Goal: Find specific page/section: Find specific page/section

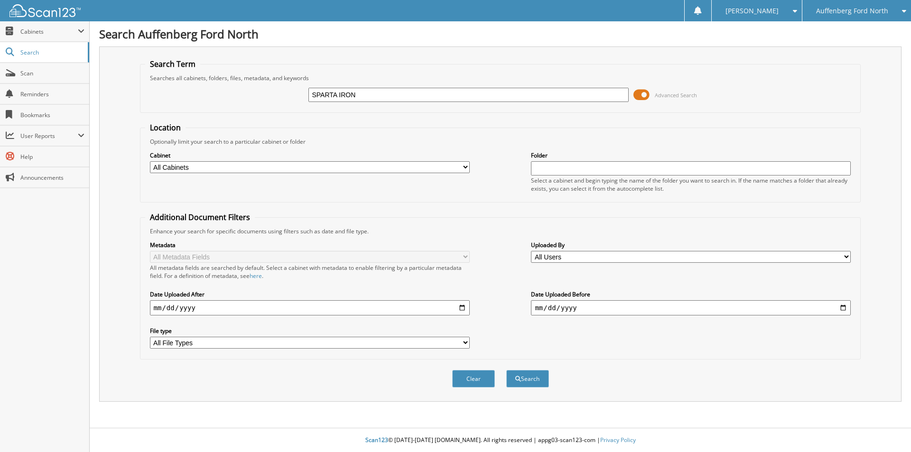
type input "SPARTA IRON"
click at [506, 370] on button "Search" at bounding box center [527, 379] width 43 height 18
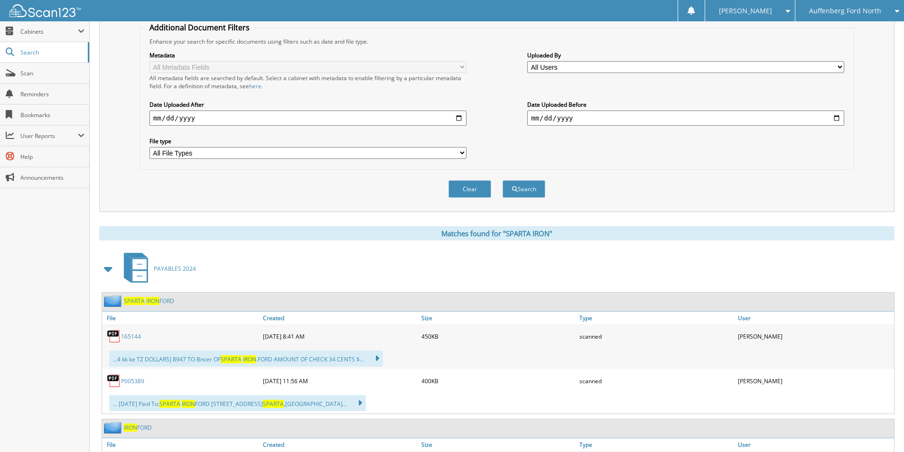
scroll to position [237, 0]
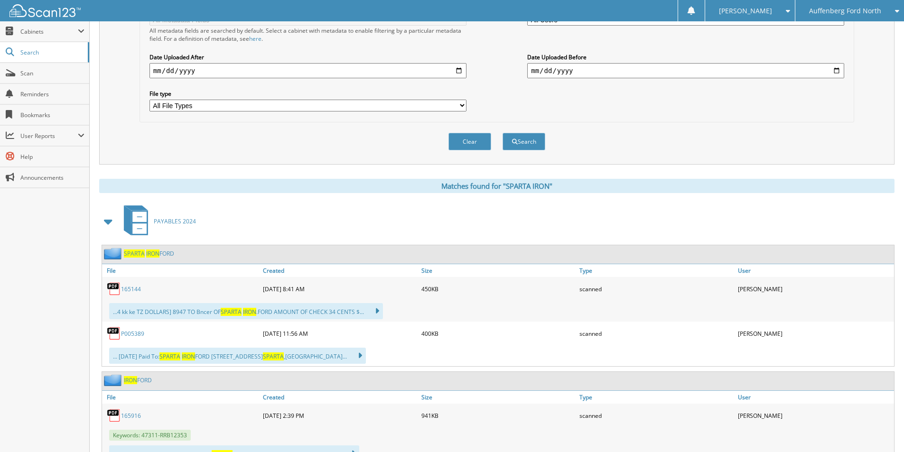
click at [162, 253] on link "SPARTA IRON FORD" at bounding box center [149, 254] width 50 height 8
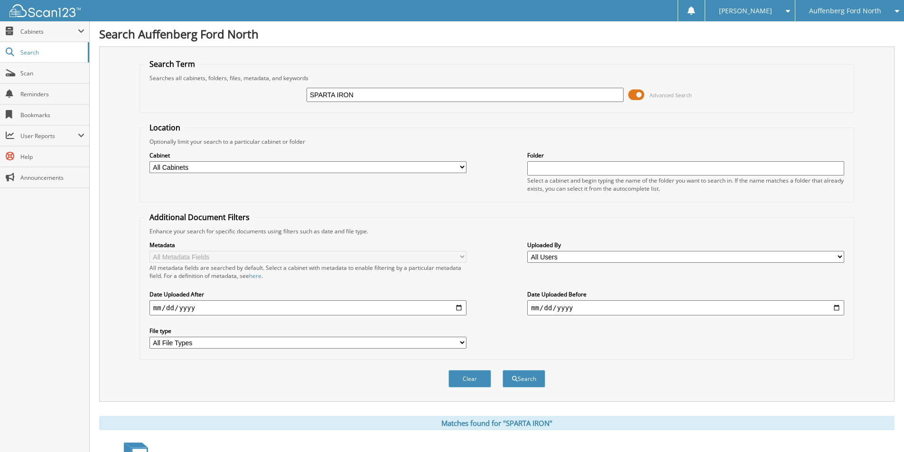
drag, startPoint x: 391, startPoint y: 98, endPoint x: 232, endPoint y: 114, distance: 159.7
click at [232, 115] on form "Search Term Searches all cabinets, folders, files, metadata, and keywords SPART…" at bounding box center [496, 228] width 714 height 339
type input "KOREAN AUTOBODY"
click at [502, 370] on button "Search" at bounding box center [523, 379] width 43 height 18
click at [28, 33] on span "Cabinets" at bounding box center [48, 32] width 57 height 8
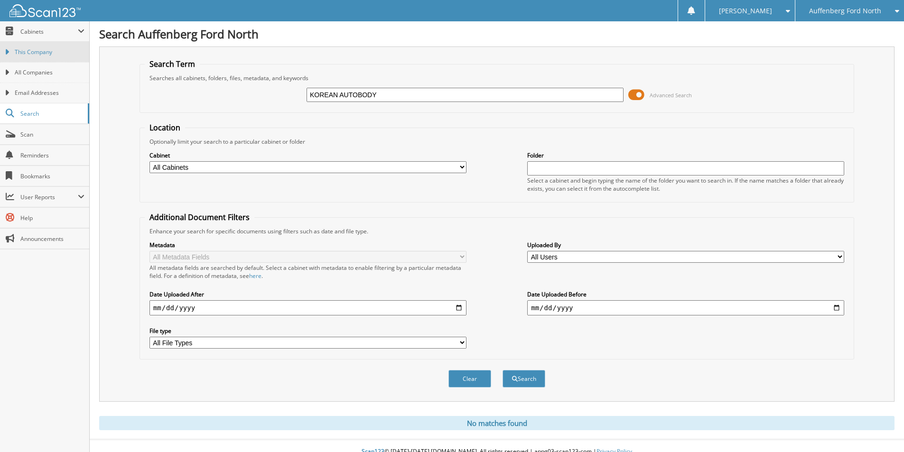
click at [30, 54] on span "This Company" at bounding box center [50, 52] width 70 height 9
